Goal: Information Seeking & Learning: Learn about a topic

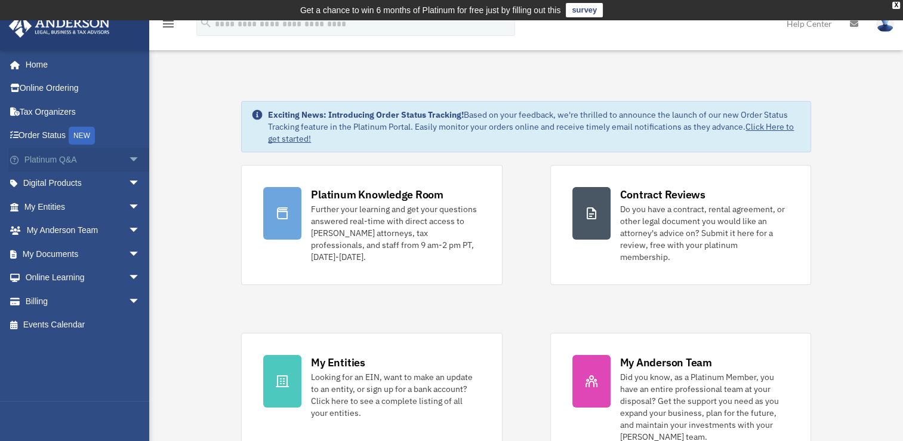
click at [133, 161] on span "arrow_drop_down" at bounding box center [140, 159] width 24 height 24
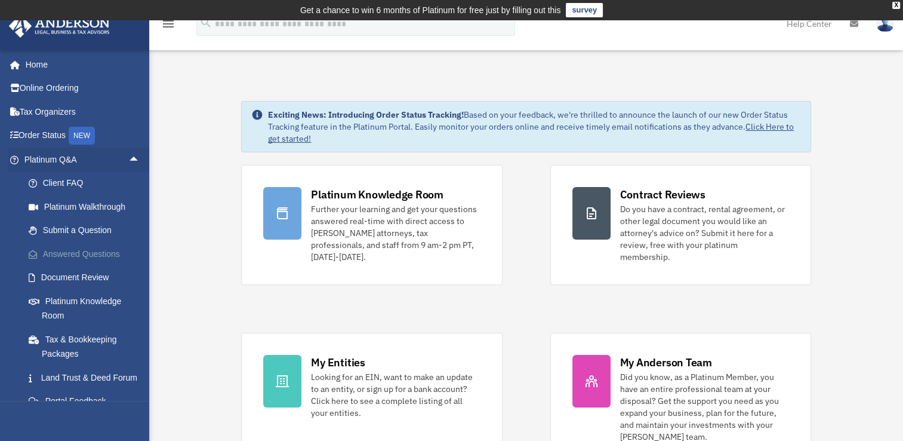
click at [90, 246] on link "Answered Questions" at bounding box center [87, 254] width 141 height 24
click at [88, 253] on link "Answered Questions" at bounding box center [87, 254] width 141 height 24
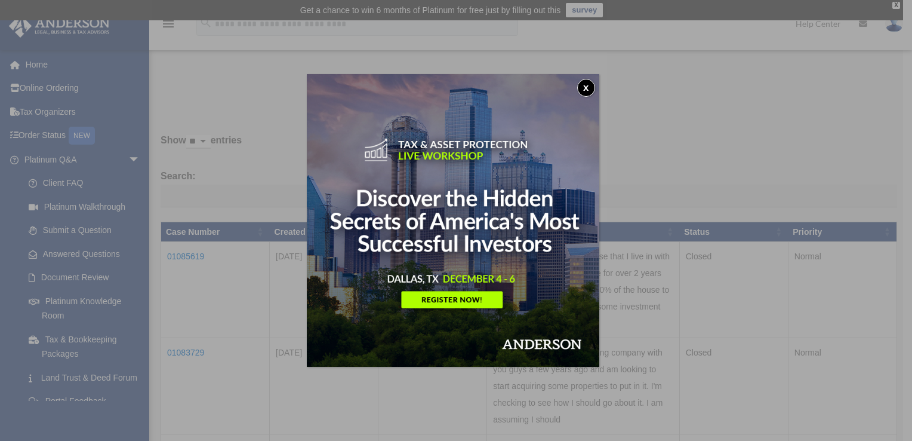
click at [590, 81] on button "x" at bounding box center [586, 88] width 18 height 18
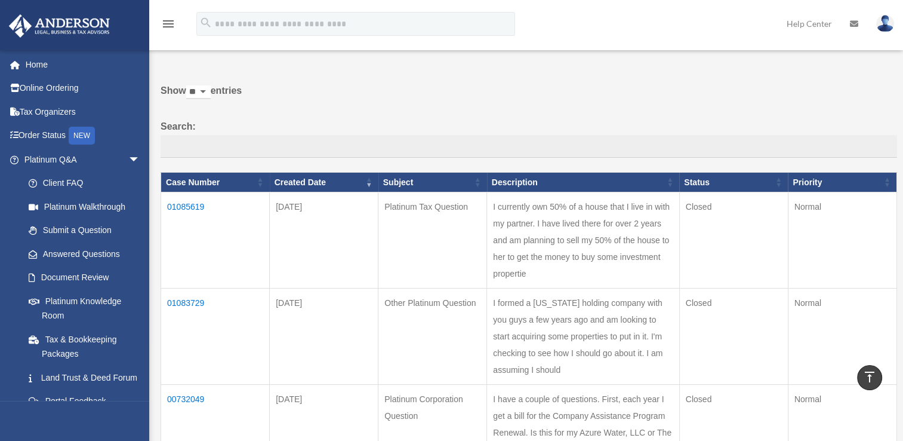
scroll to position [49, 0]
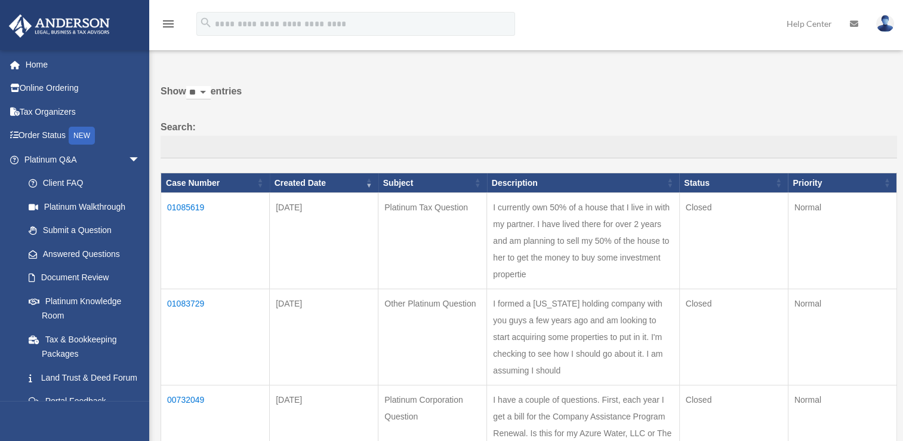
click at [567, 250] on td "I currently own 50% of a house that I live in with my partner. I have lived the…" at bounding box center [583, 241] width 192 height 96
click at [185, 202] on td "01085619" at bounding box center [215, 241] width 109 height 96
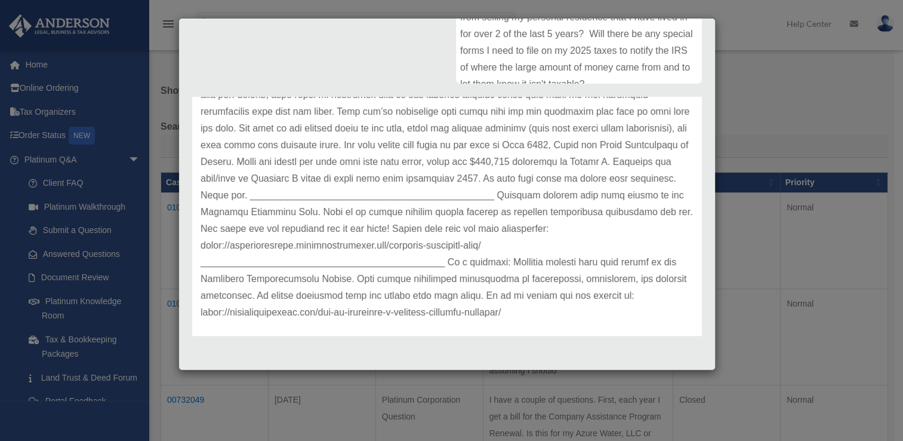
scroll to position [0, 0]
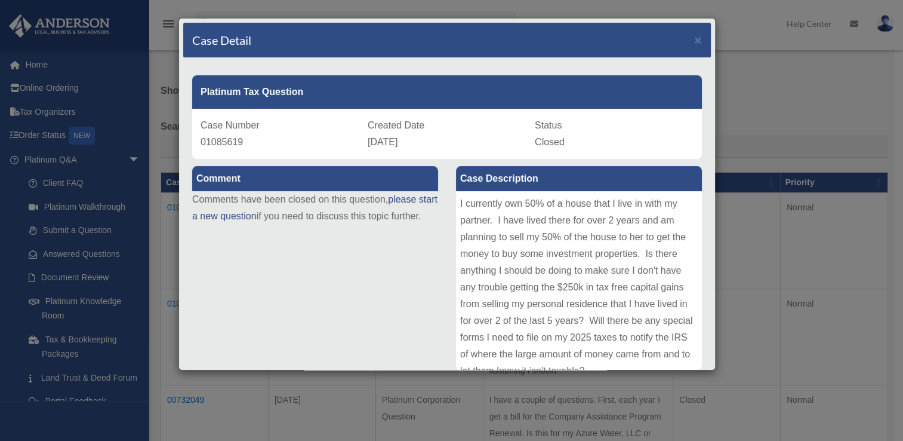
click at [755, 81] on div "Case Detail × Platinum Tax Question Case Number 01085619 Created Date [DATE] St…" at bounding box center [451, 220] width 903 height 441
